Goal: Information Seeking & Learning: Learn about a topic

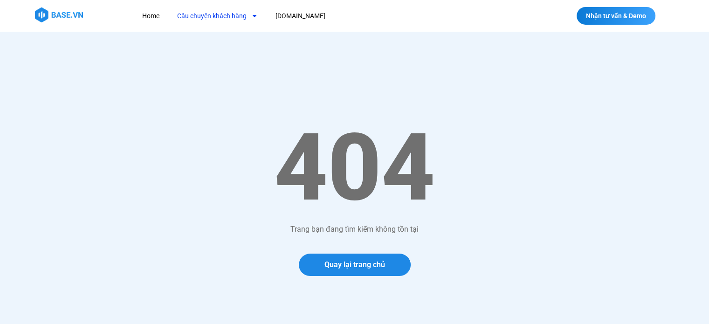
click at [238, 14] on link "Câu chuyện khách hàng" at bounding box center [217, 15] width 95 height 17
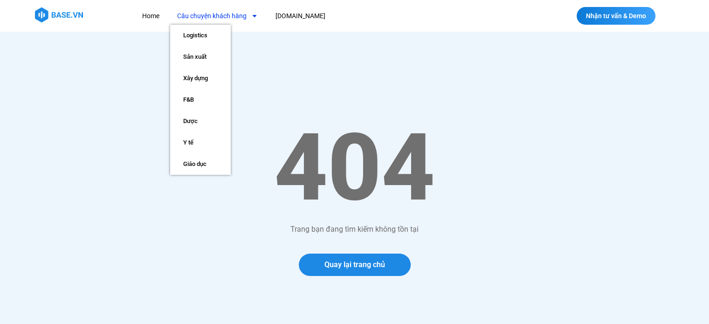
click at [57, 16] on img at bounding box center [59, 14] width 48 height 15
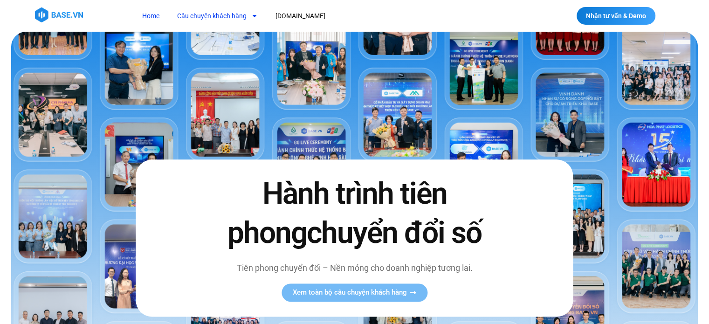
click at [237, 14] on link "Câu chuyện khách hàng" at bounding box center [217, 15] width 95 height 17
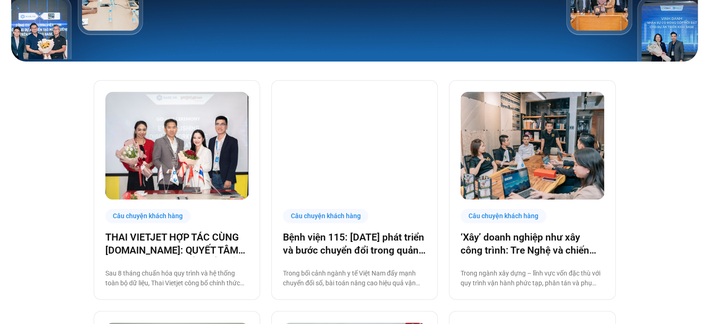
scroll to position [188, 0]
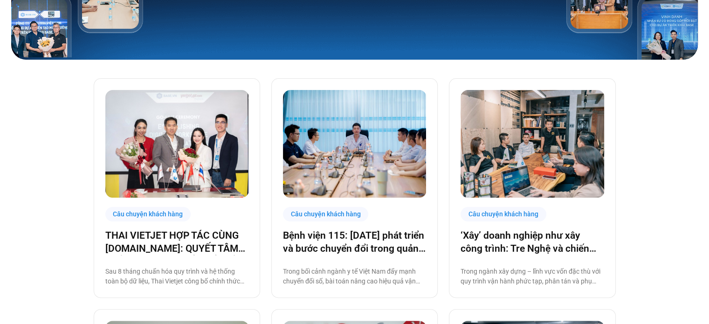
drag, startPoint x: 715, startPoint y: 31, endPoint x: 708, endPoint y: 46, distance: 16.9
